Goal: Information Seeking & Learning: Check status

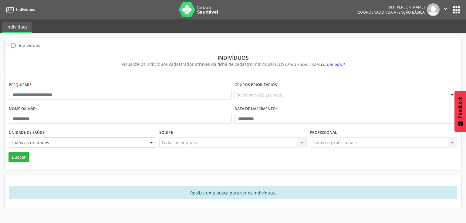
click at [149, 88] on div "Pesquisar *" at bounding box center [120, 92] width 226 height 24
click at [141, 101] on div "Pesquisar *" at bounding box center [120, 92] width 226 height 24
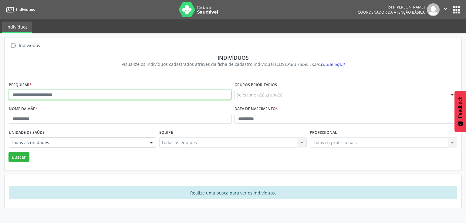
click at [138, 96] on input "text" at bounding box center [120, 95] width 223 height 10
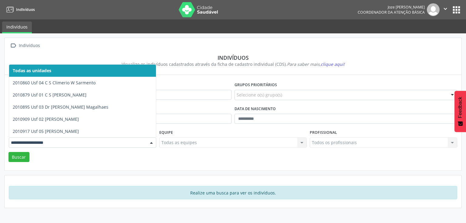
click at [151, 141] on div at bounding box center [151, 143] width 9 height 10
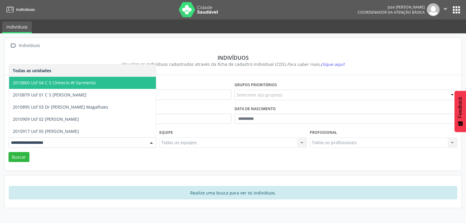
click at [100, 81] on span "2010860 Usf 04 C S Climerio W Sarmento" at bounding box center [82, 83] width 147 height 12
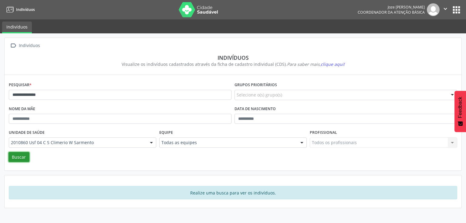
click at [22, 154] on button "Buscar" at bounding box center [19, 157] width 21 height 10
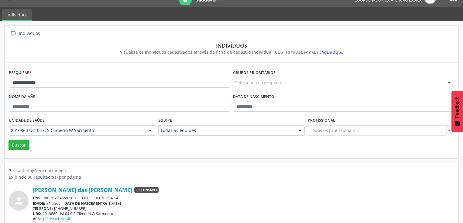
scroll to position [12, 0]
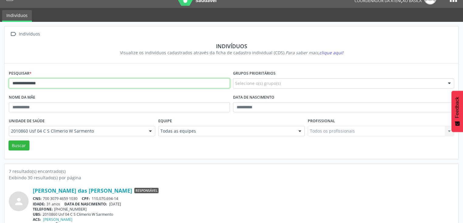
click at [71, 84] on input "**********" at bounding box center [119, 83] width 221 height 10
type input "*"
type input "**********"
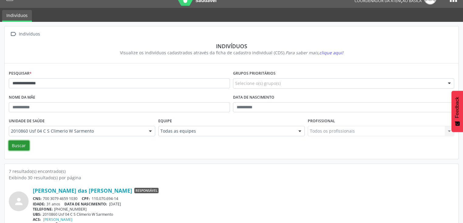
click at [20, 147] on button "Buscar" at bounding box center [19, 146] width 21 height 10
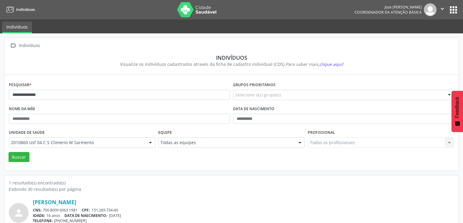
scroll to position [24, 0]
